Goal: Task Accomplishment & Management: Use online tool/utility

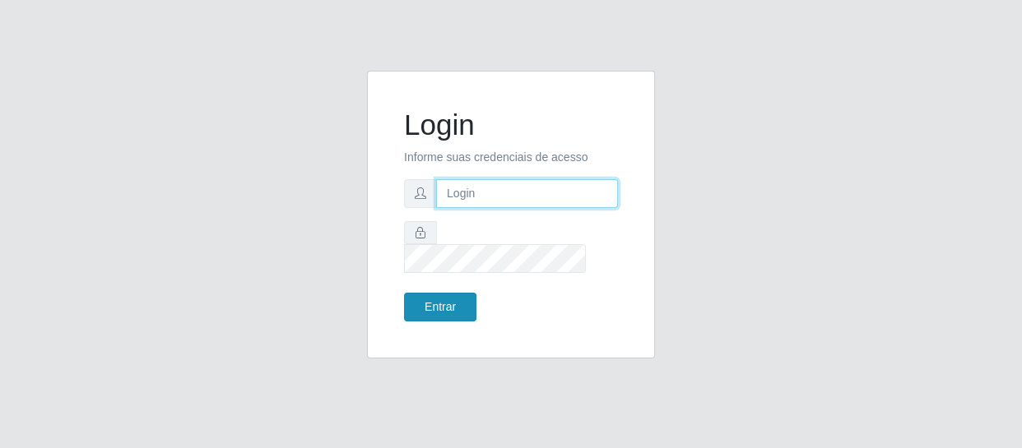
type input "[EMAIL_ADDRESS][DOMAIN_NAME]"
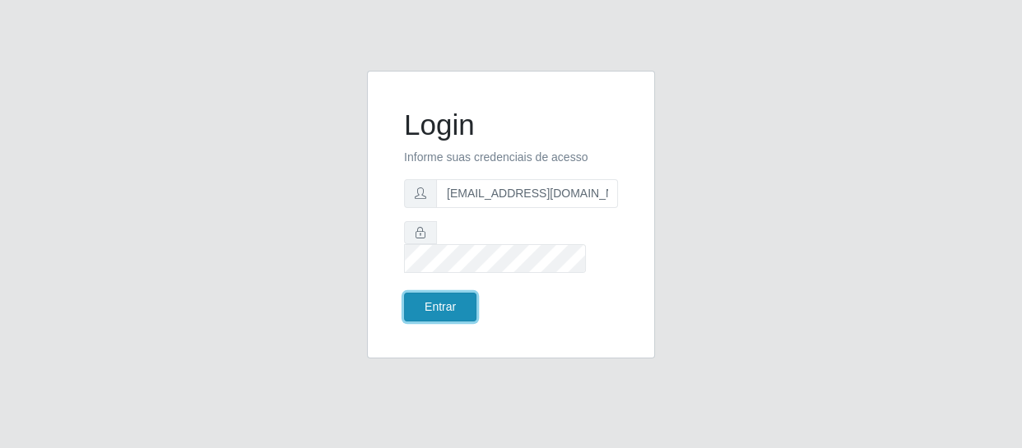
click at [436, 293] on button "Entrar" at bounding box center [440, 307] width 72 height 29
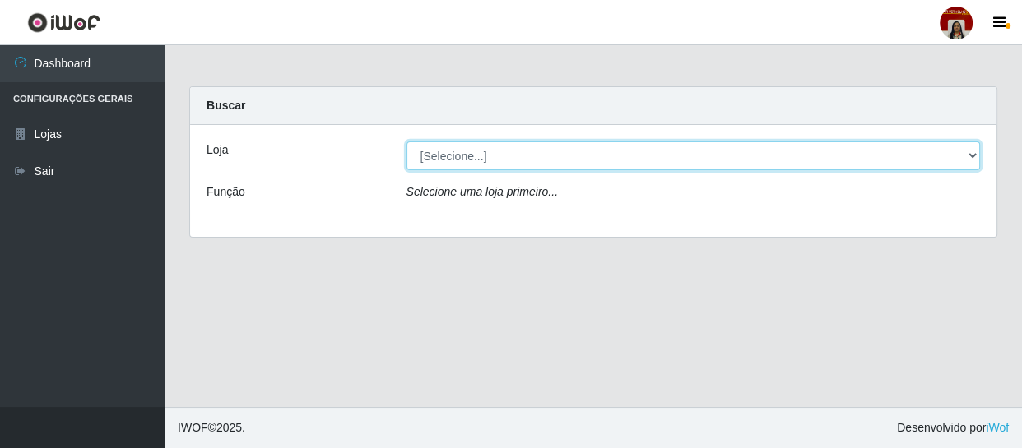
click at [467, 160] on select "[Selecione...] Mar Vermelho - Loja 04" at bounding box center [693, 156] width 574 height 29
select select "251"
click at [406, 142] on select "[Selecione...] Mar Vermelho - Loja 04" at bounding box center [693, 156] width 574 height 29
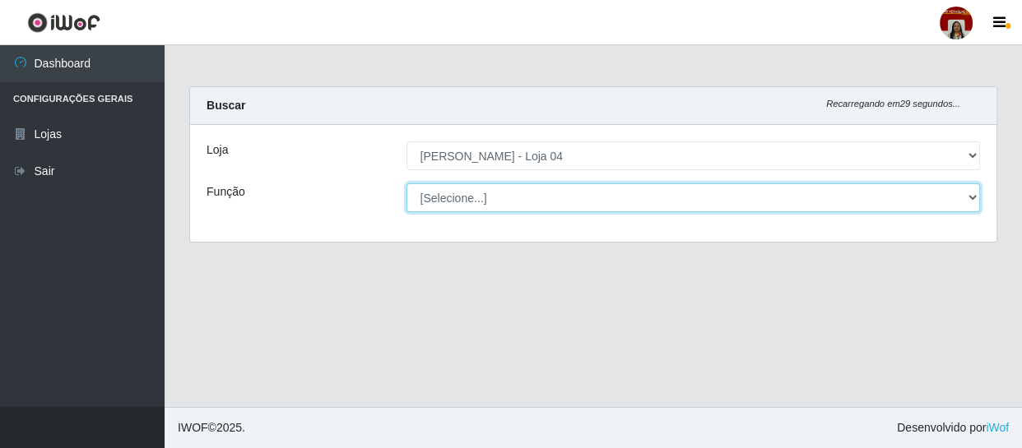
click at [471, 192] on select "[Selecione...] ASG ASG + ASG ++ Auxiliar de Depósito Auxiliar de Depósito + Aux…" at bounding box center [693, 197] width 574 height 29
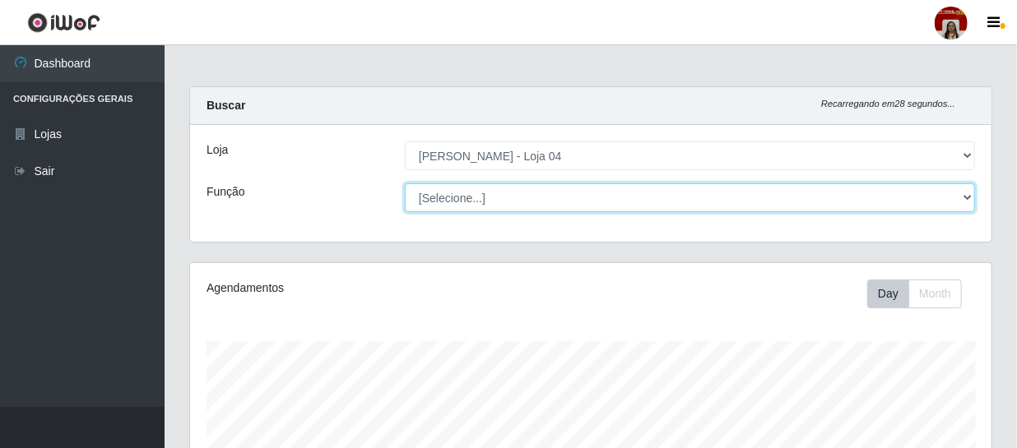
scroll to position [341, 801]
select select "22"
click at [405, 183] on select "[Selecione...] ASG ASG + ASG ++ Auxiliar de Depósito Auxiliar de Depósito + Aux…" at bounding box center [690, 197] width 570 height 29
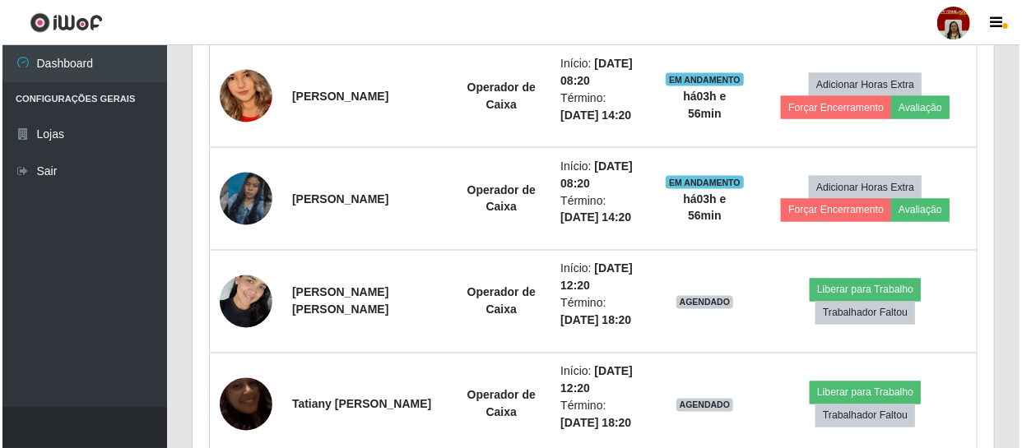
scroll to position [1196, 0]
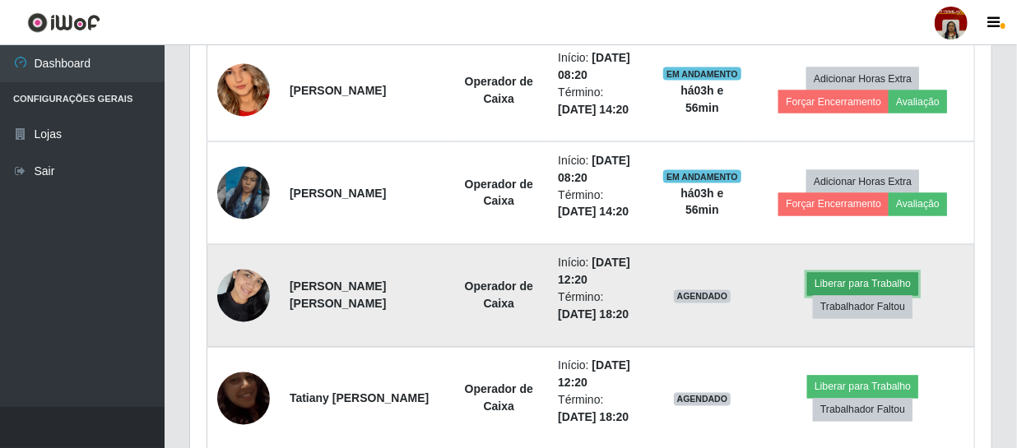
click at [860, 280] on button "Liberar para Trabalho" at bounding box center [862, 284] width 111 height 23
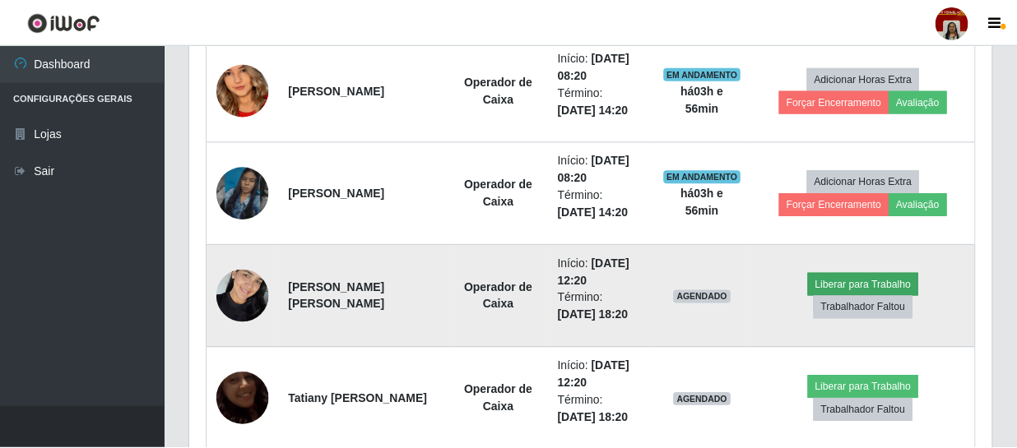
scroll to position [341, 794]
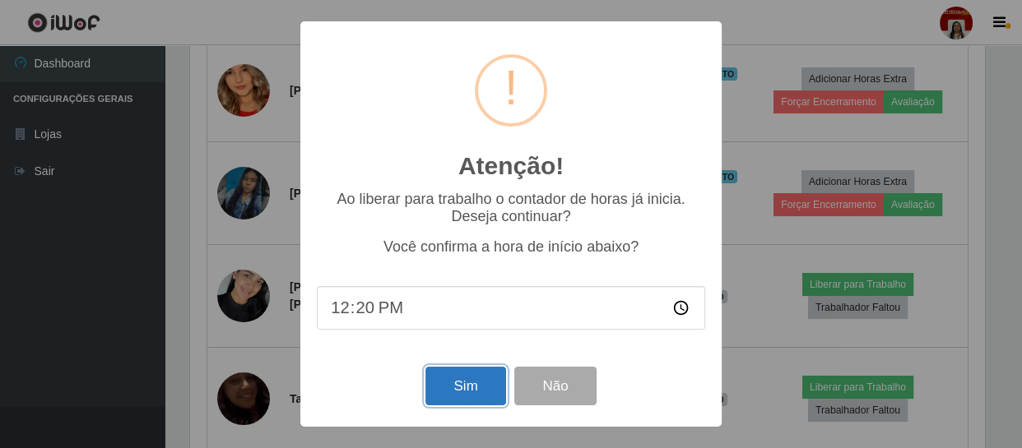
click at [444, 385] on button "Sim" at bounding box center [465, 386] width 80 height 39
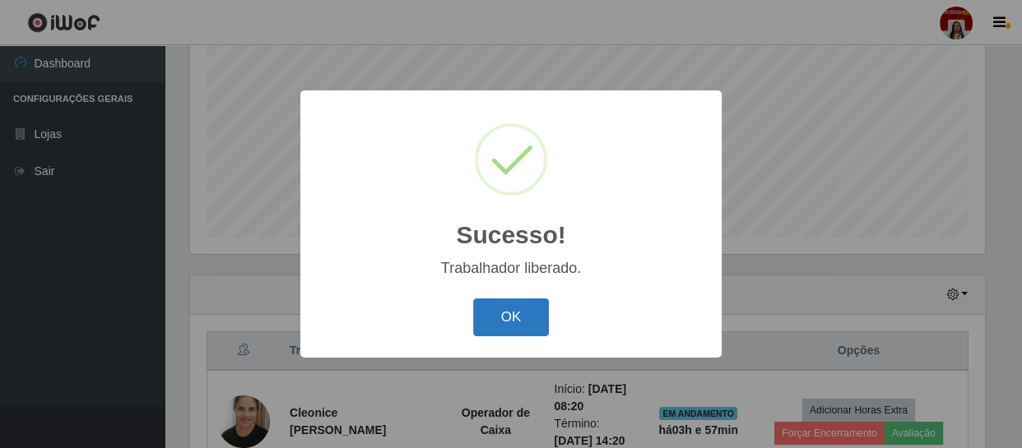
click at [520, 325] on button "OK" at bounding box center [511, 318] width 77 height 39
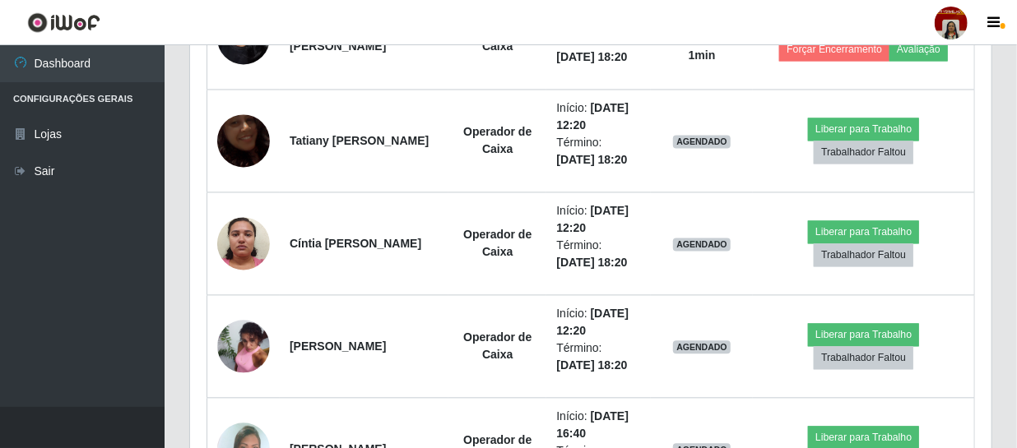
scroll to position [1489, 0]
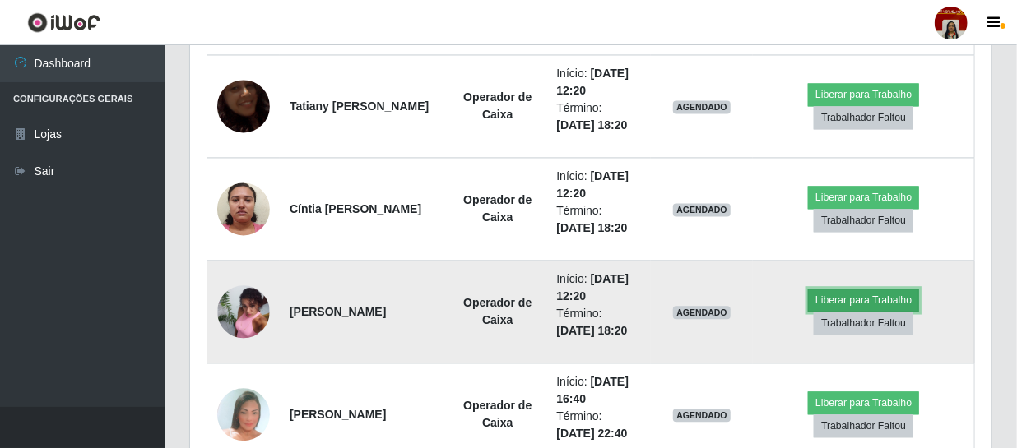
click at [856, 296] on button "Liberar para Trabalho" at bounding box center [863, 300] width 111 height 23
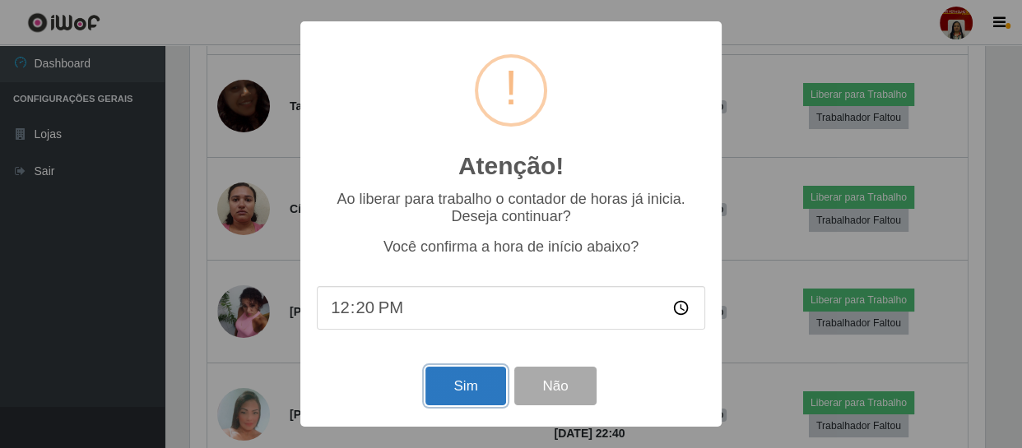
click at [466, 382] on button "Sim" at bounding box center [465, 386] width 80 height 39
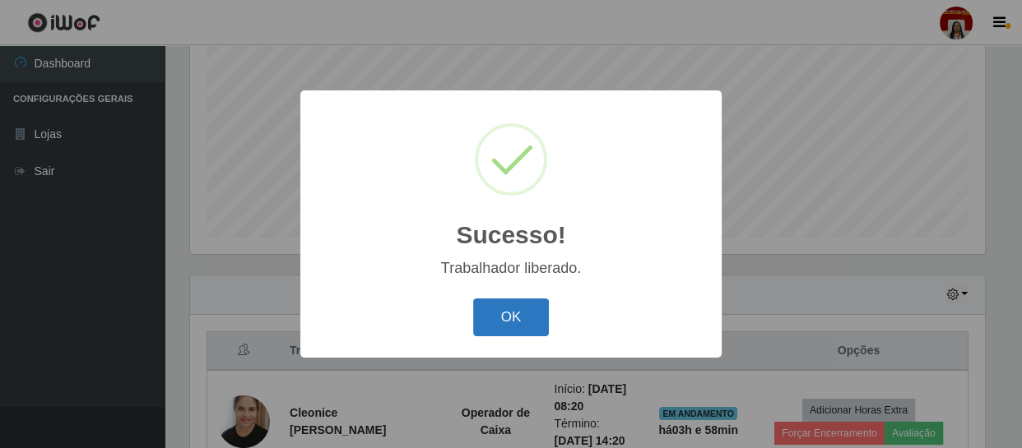
click at [503, 308] on button "OK" at bounding box center [511, 318] width 77 height 39
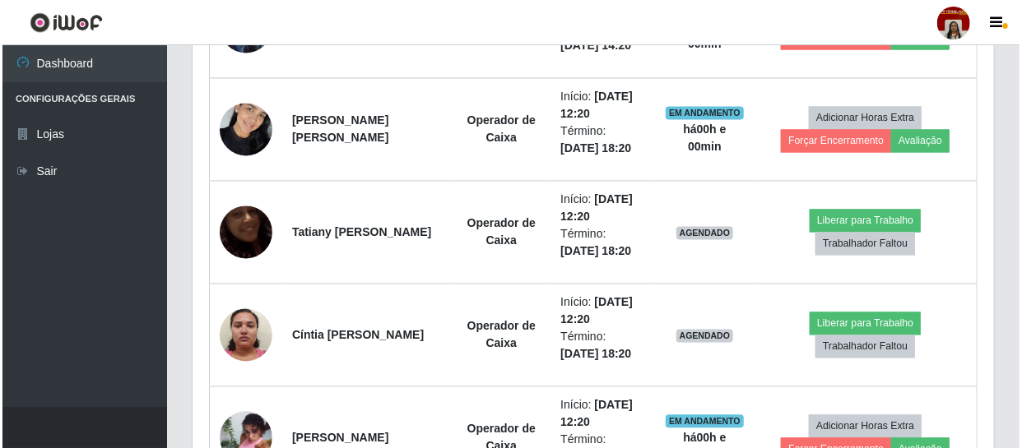
scroll to position [1398, 0]
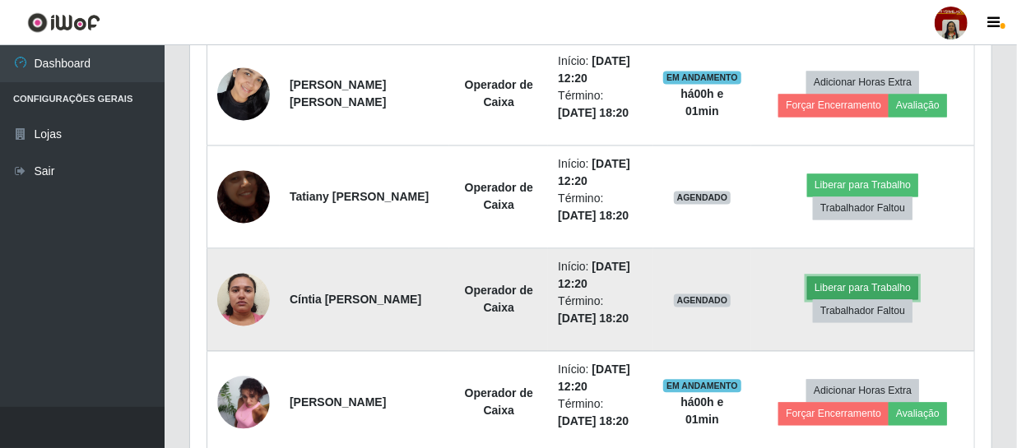
click at [826, 279] on button "Liberar para Trabalho" at bounding box center [862, 288] width 111 height 23
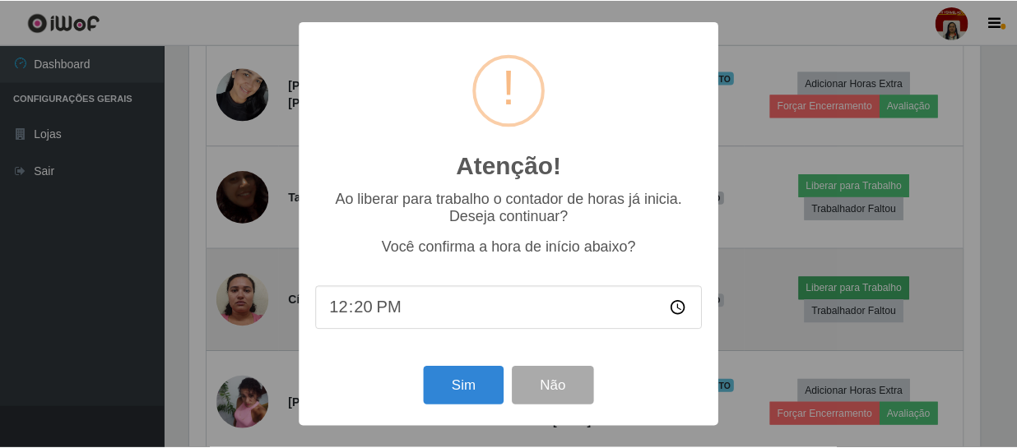
scroll to position [341, 794]
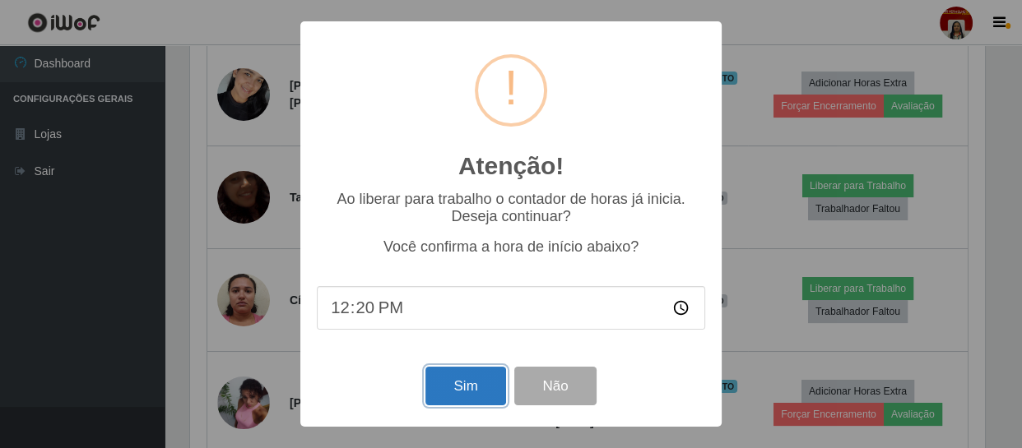
click at [469, 387] on button "Sim" at bounding box center [465, 386] width 80 height 39
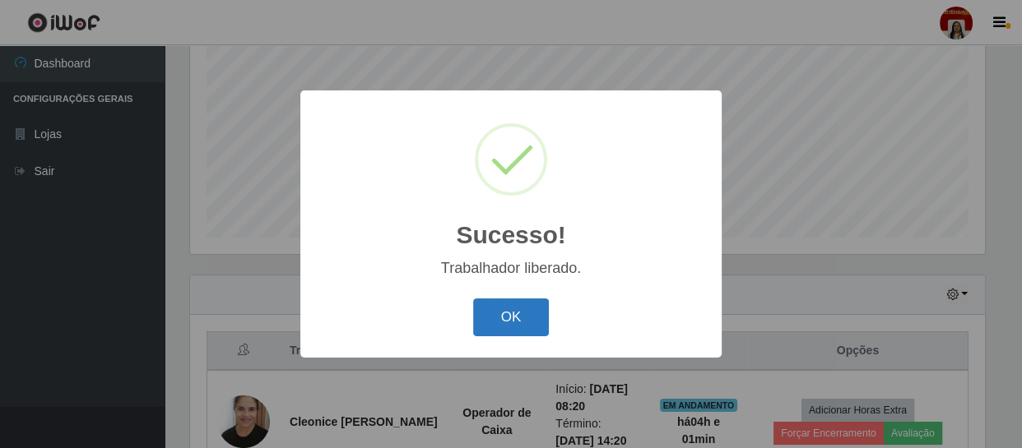
click at [510, 318] on button "OK" at bounding box center [511, 318] width 77 height 39
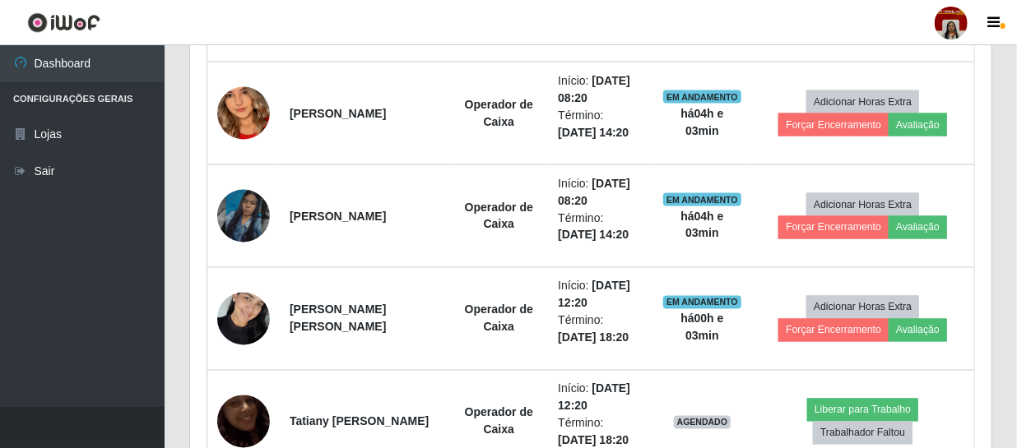
scroll to position [1248, 0]
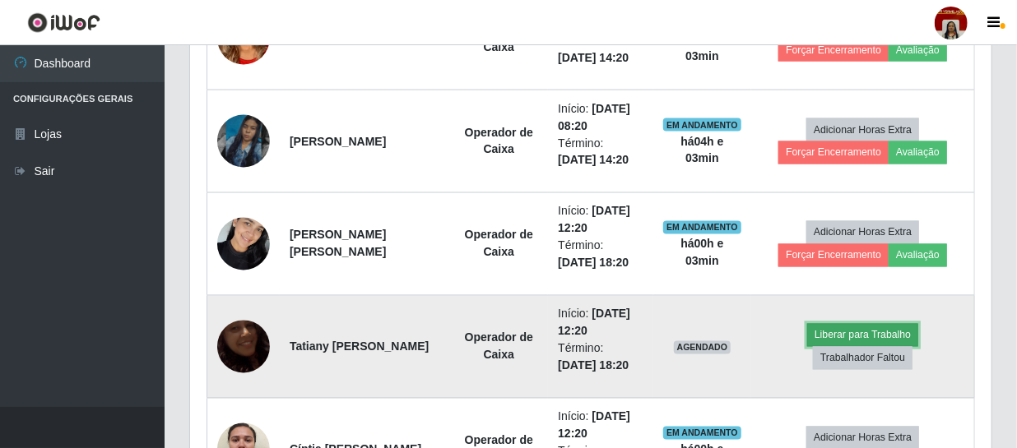
click at [848, 330] on button "Liberar para Trabalho" at bounding box center [862, 335] width 111 height 23
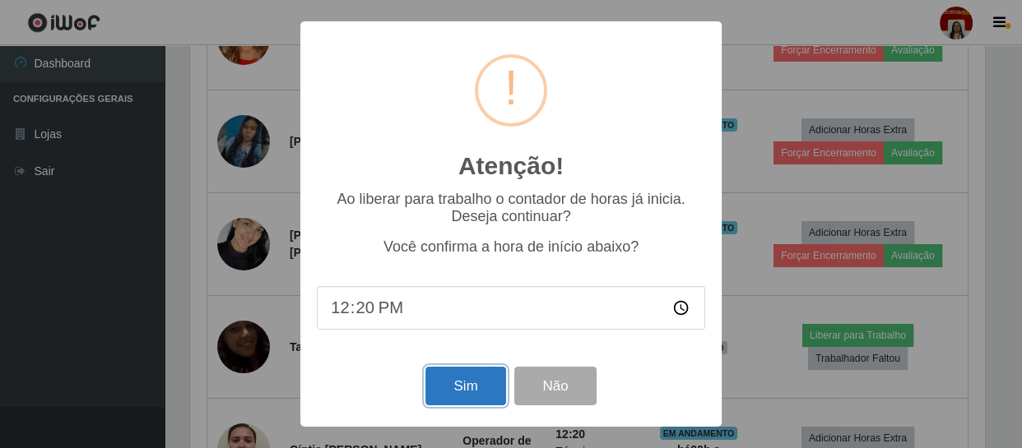
click at [466, 388] on button "Sim" at bounding box center [465, 386] width 80 height 39
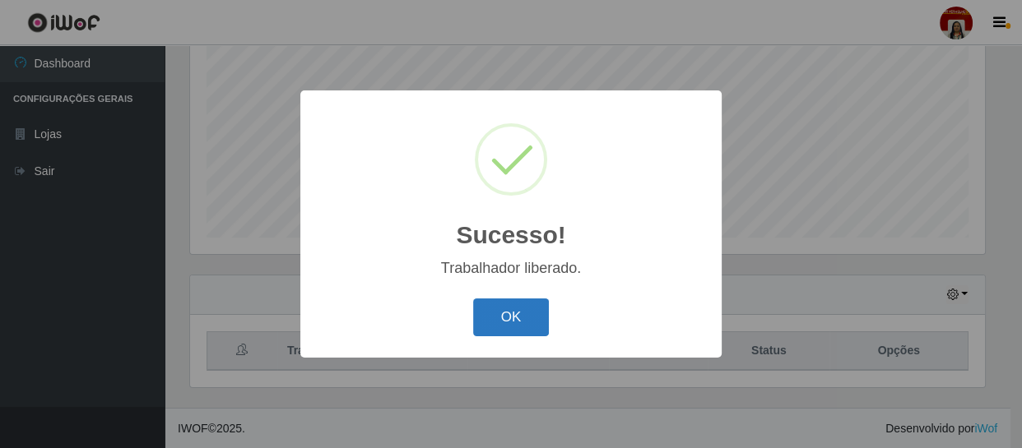
click at [527, 313] on button "OK" at bounding box center [511, 318] width 77 height 39
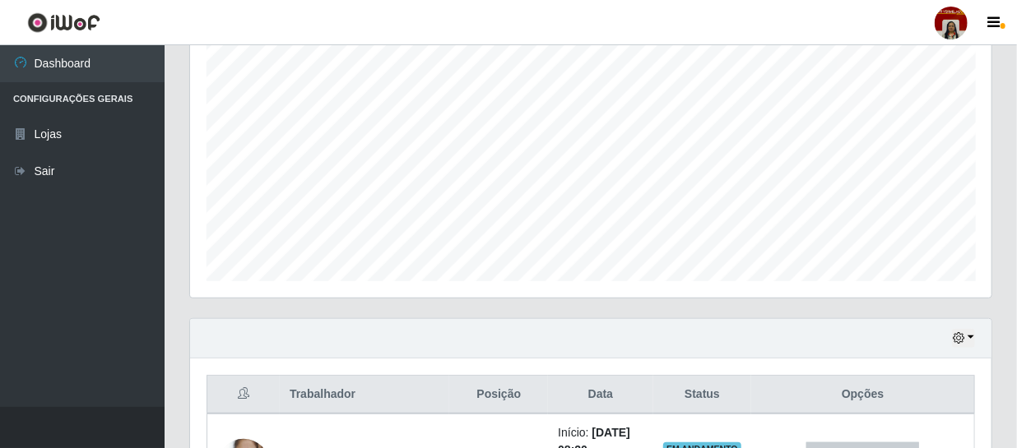
scroll to position [293, 0]
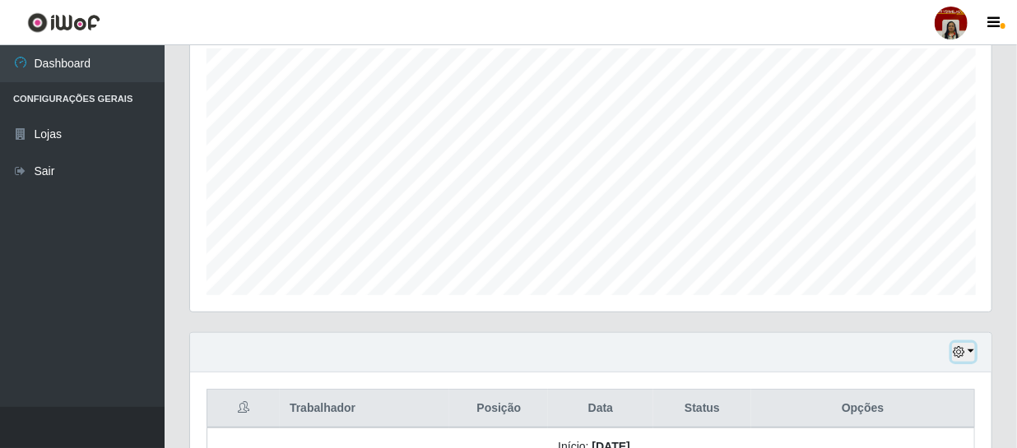
click at [961, 354] on icon "button" at bounding box center [959, 352] width 12 height 12
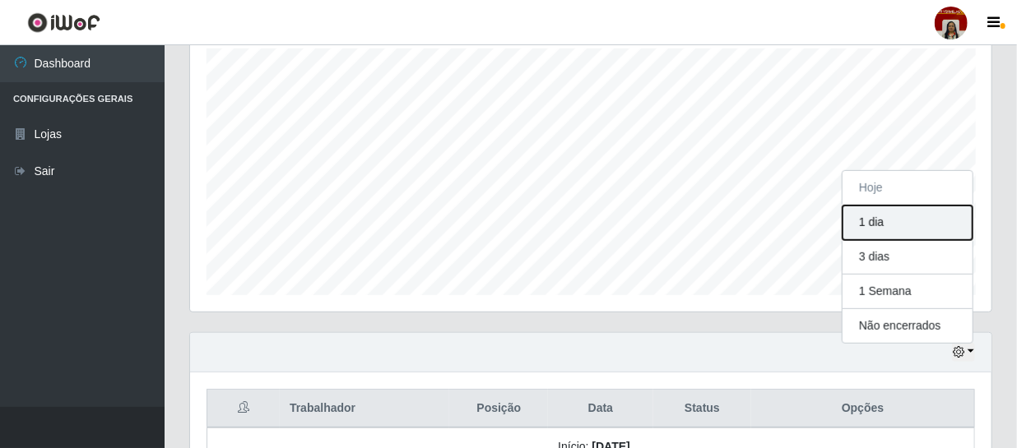
click at [870, 223] on button "1 dia" at bounding box center [907, 223] width 130 height 35
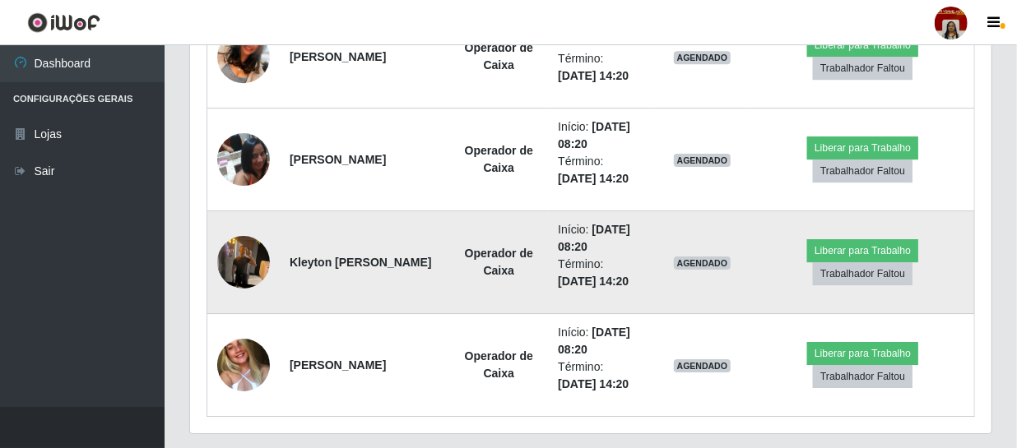
scroll to position [2387, 0]
